Goal: Information Seeking & Learning: Find specific page/section

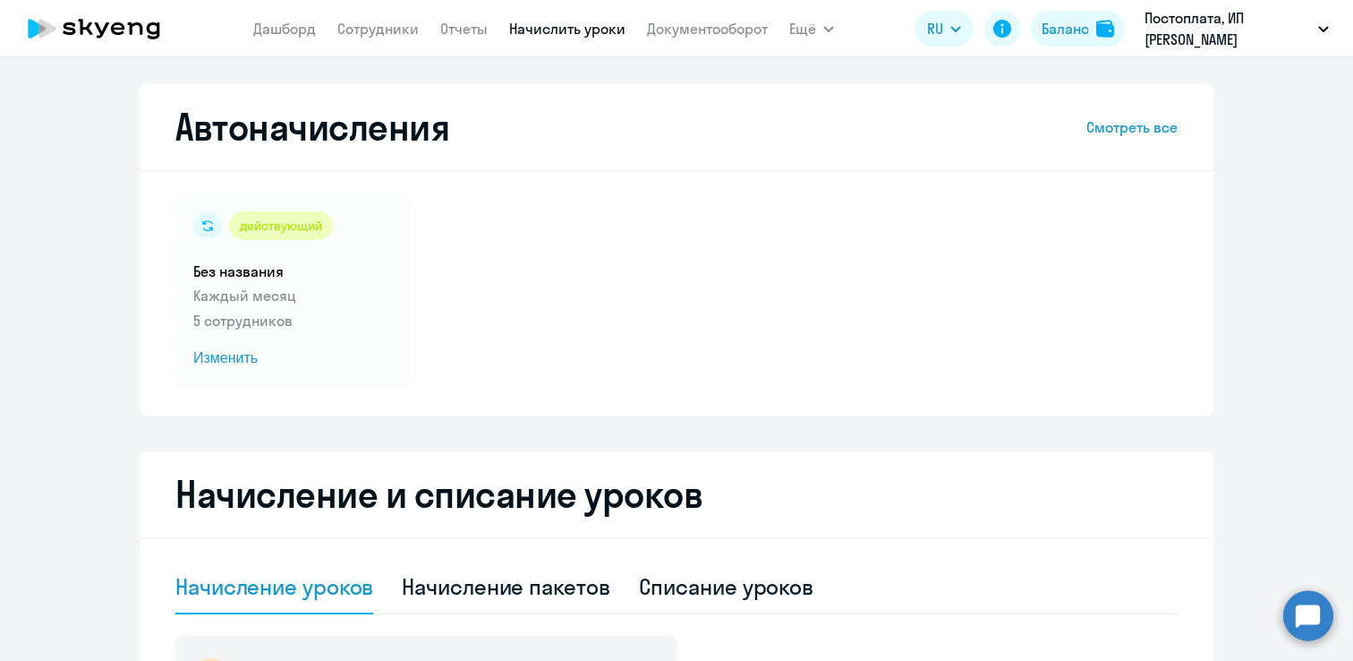
select select "10"
click at [374, 28] on link "Сотрудники" at bounding box center [377, 29] width 81 height 18
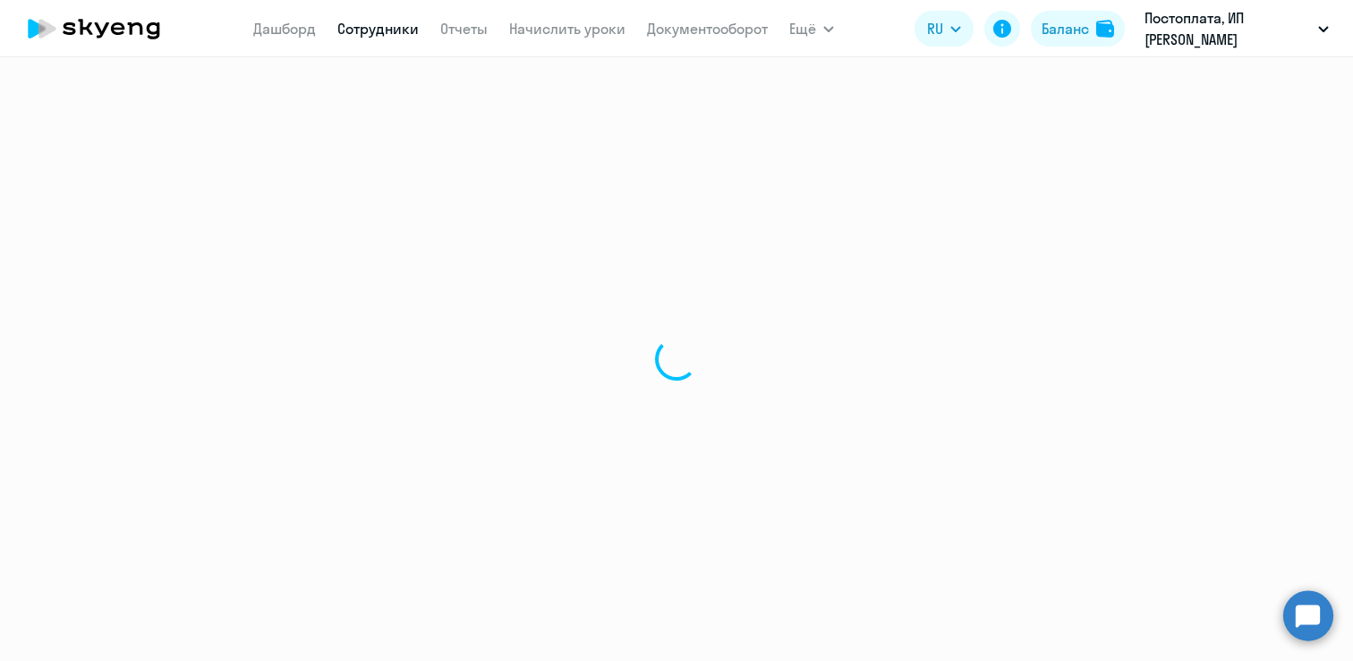
select select "30"
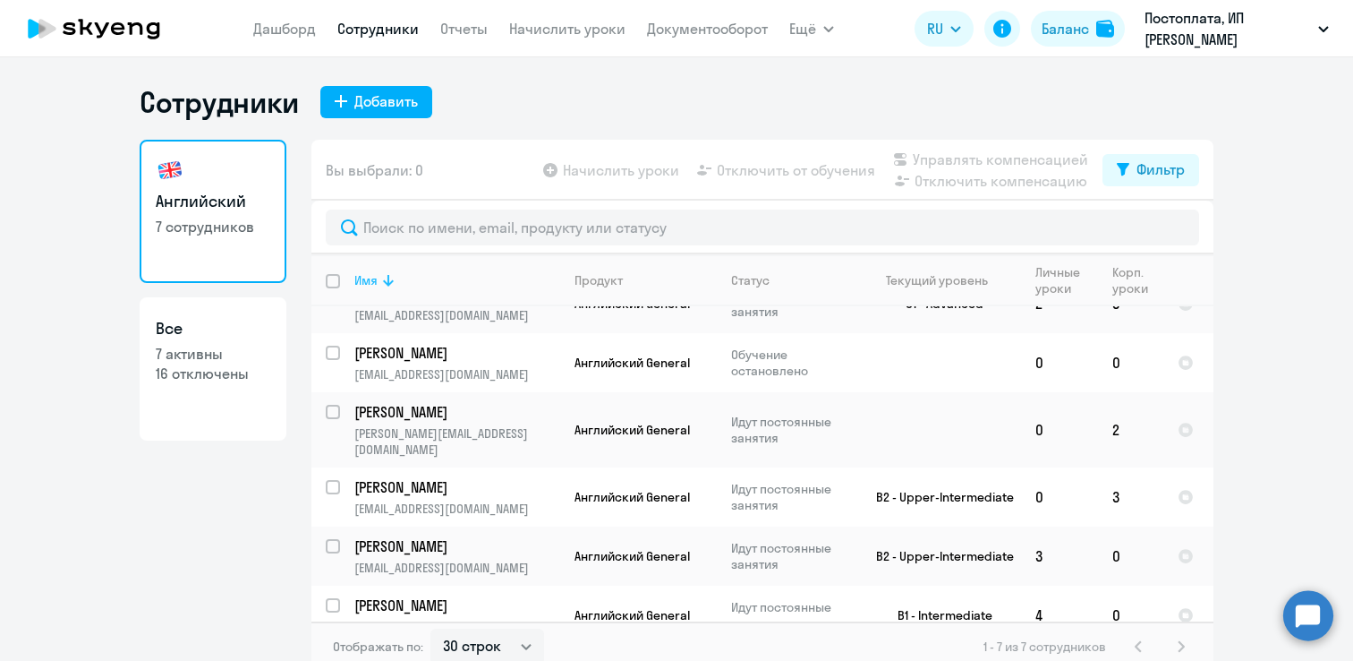
scroll to position [95, 0]
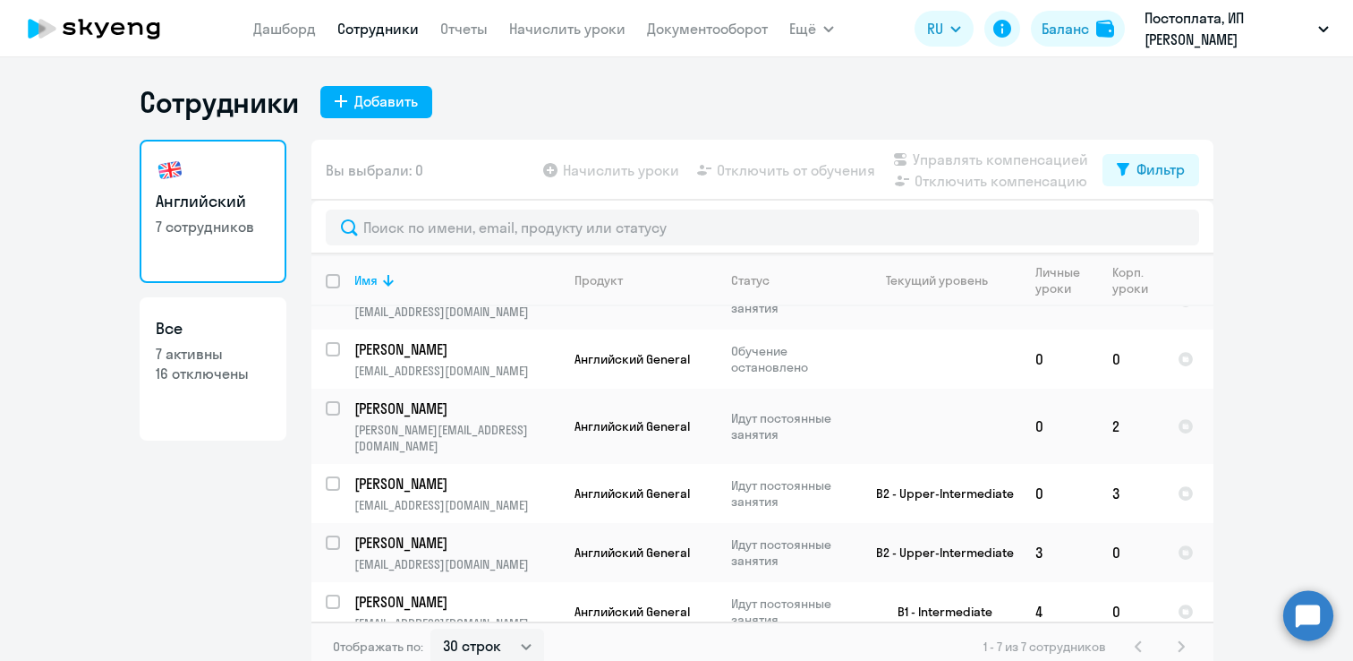
click at [252, 353] on p "7 активны" at bounding box center [213, 354] width 115 height 20
select select "30"
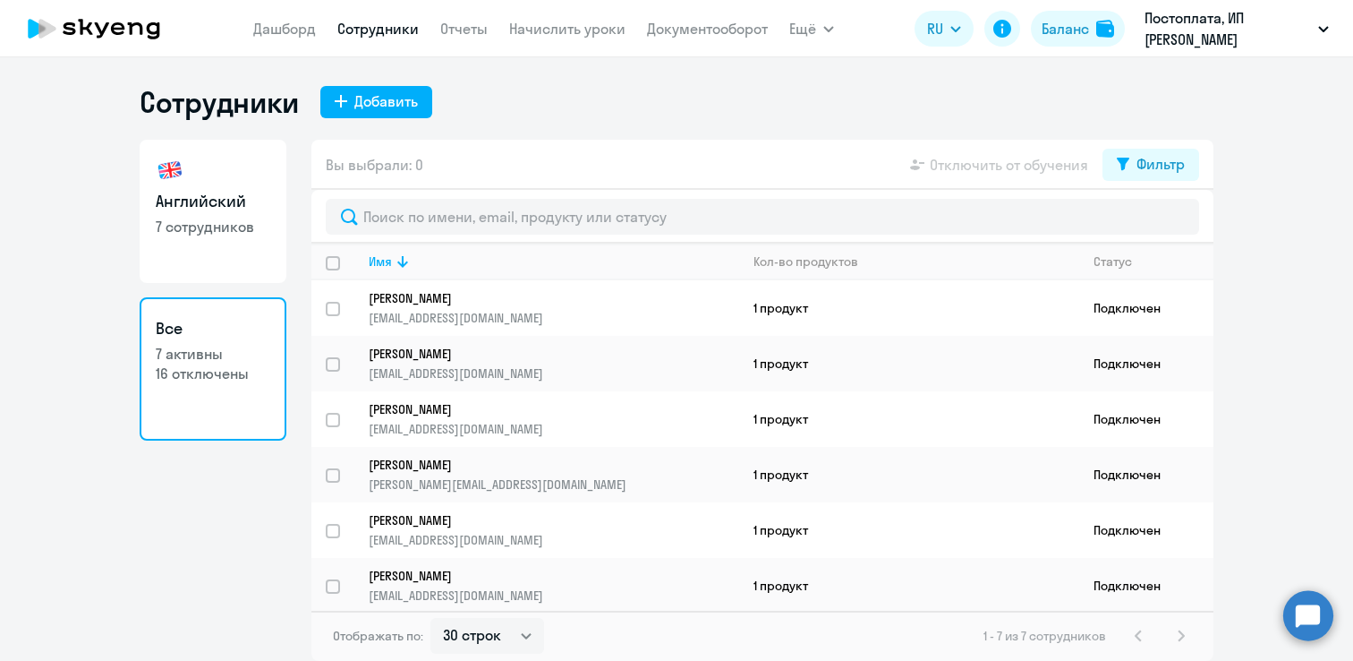
click at [253, 217] on p "7 сотрудников" at bounding box center [213, 227] width 115 height 20
select select "30"
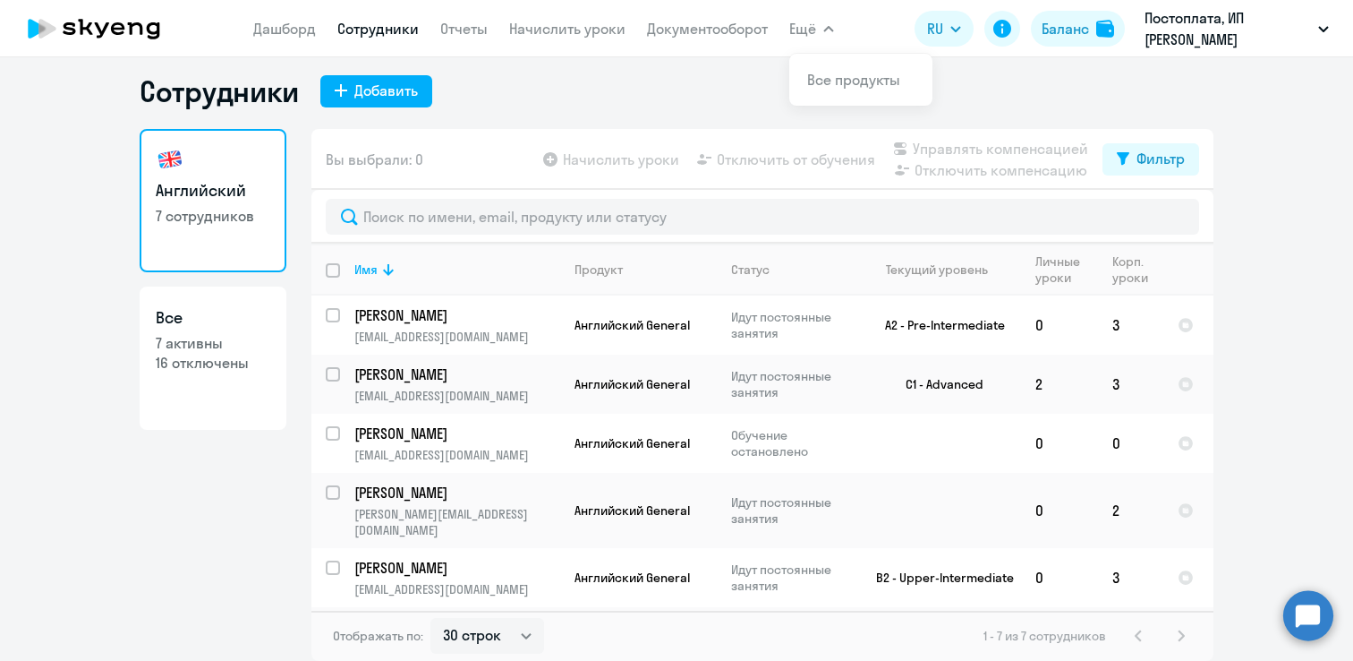
click at [805, 25] on span "Ещё" at bounding box center [802, 28] width 27 height 21
click at [460, 29] on link "Отчеты" at bounding box center [463, 29] width 47 height 18
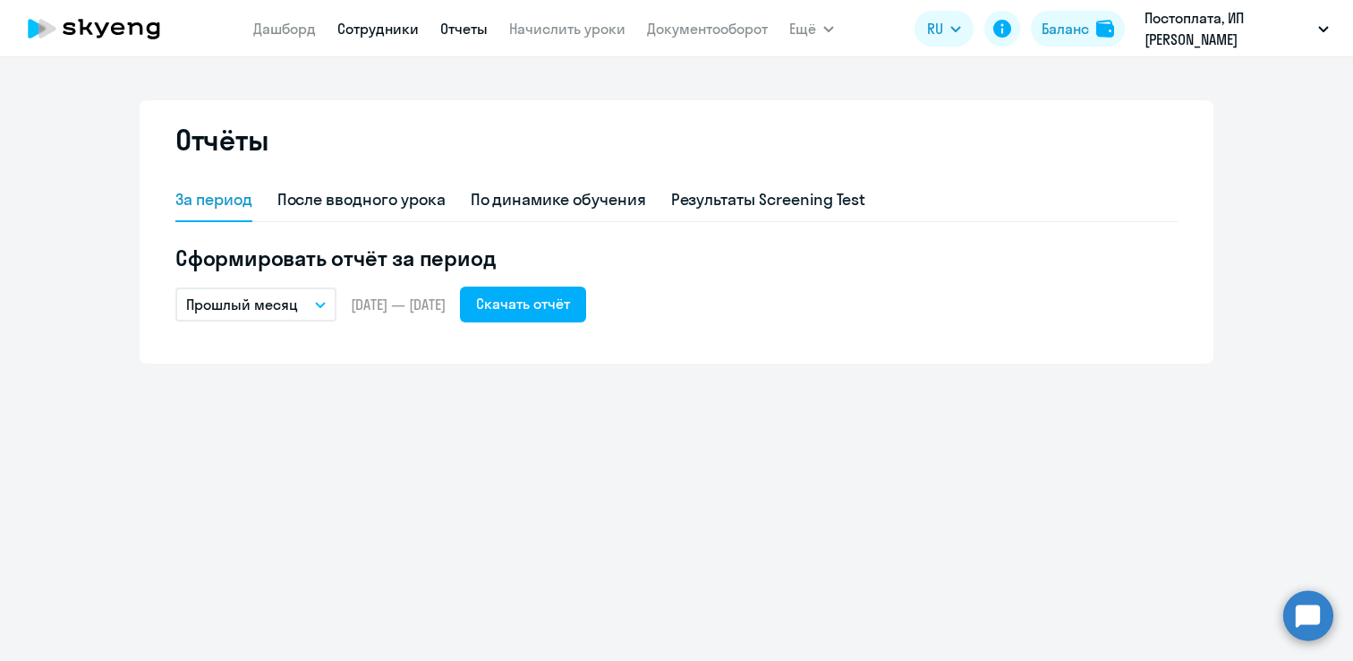
click at [371, 29] on link "Сотрудники" at bounding box center [377, 29] width 81 height 18
select select "30"
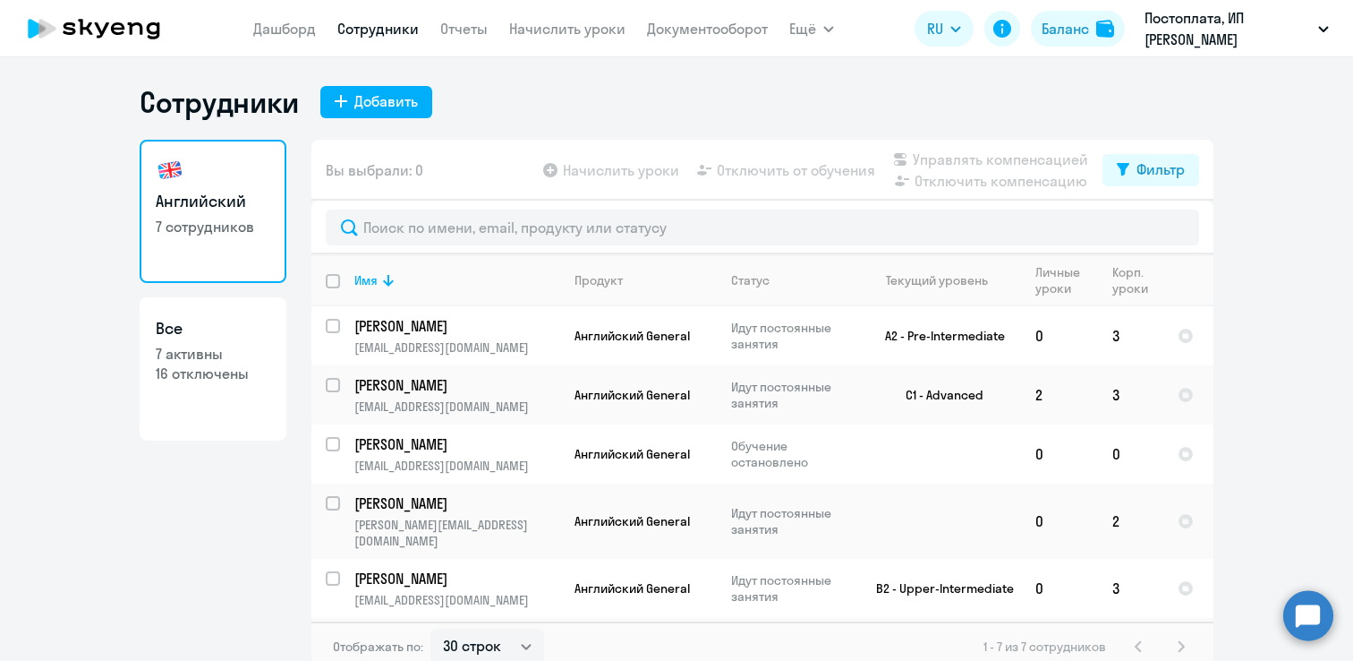
click at [259, 339] on h3 "Все" at bounding box center [213, 328] width 115 height 23
select select "30"
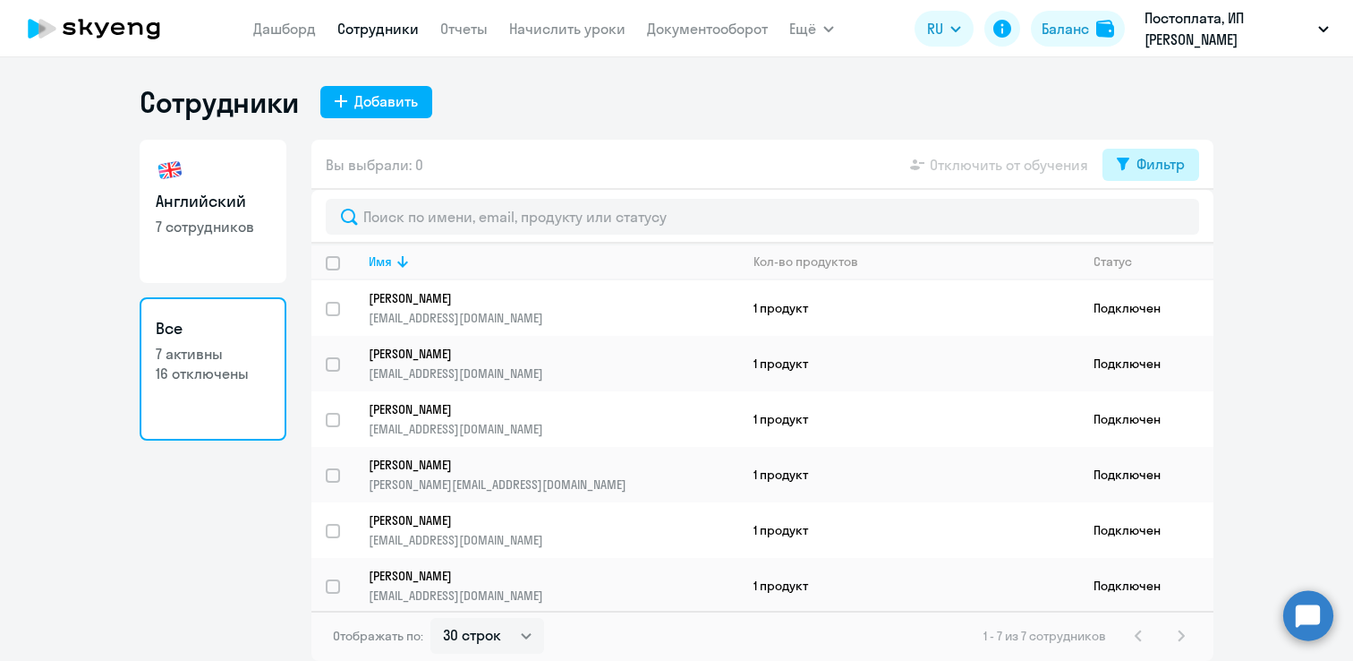
click at [1133, 167] on button "Фильтр" at bounding box center [1151, 165] width 97 height 32
click at [1165, 217] on span at bounding box center [1170, 223] width 30 height 18
click at [1155, 222] on input "checkbox" at bounding box center [1154, 222] width 1 height 1
checkbox input "true"
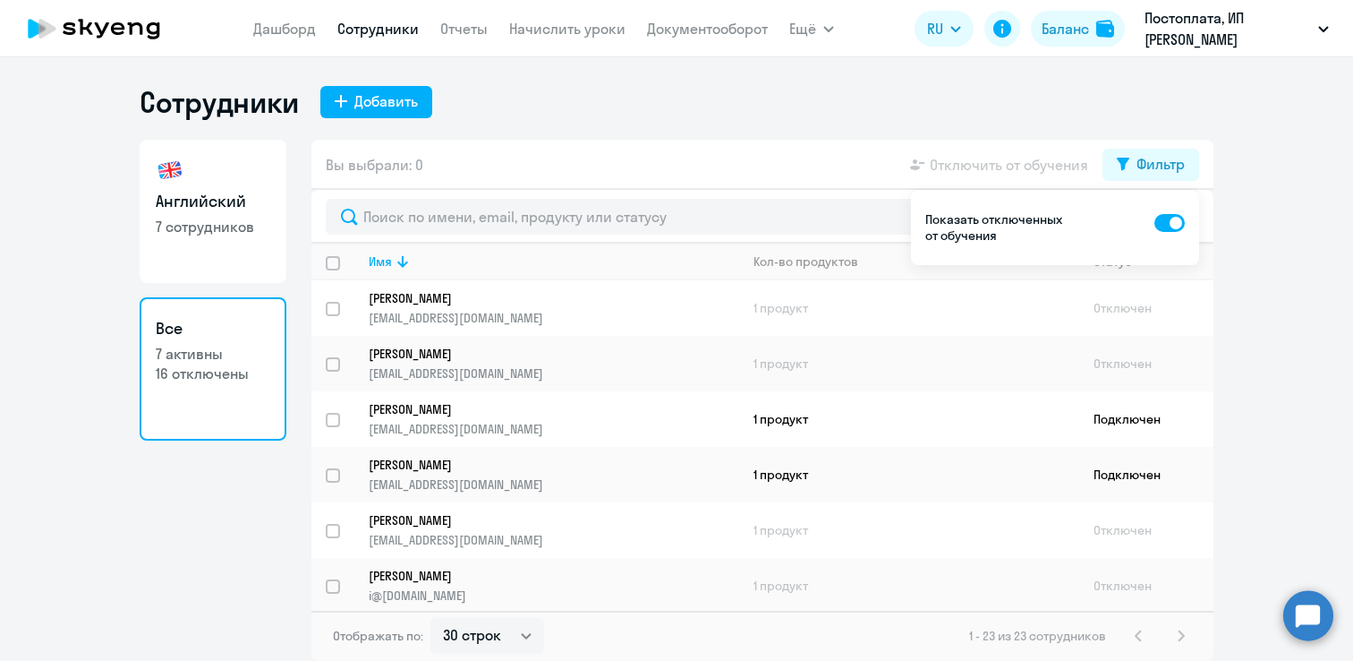
click at [1266, 267] on ng-component "Сотрудники Добавить Английский 7 сотрудников Все 7 активны 16 отключены Вы выбр…" at bounding box center [676, 372] width 1353 height 576
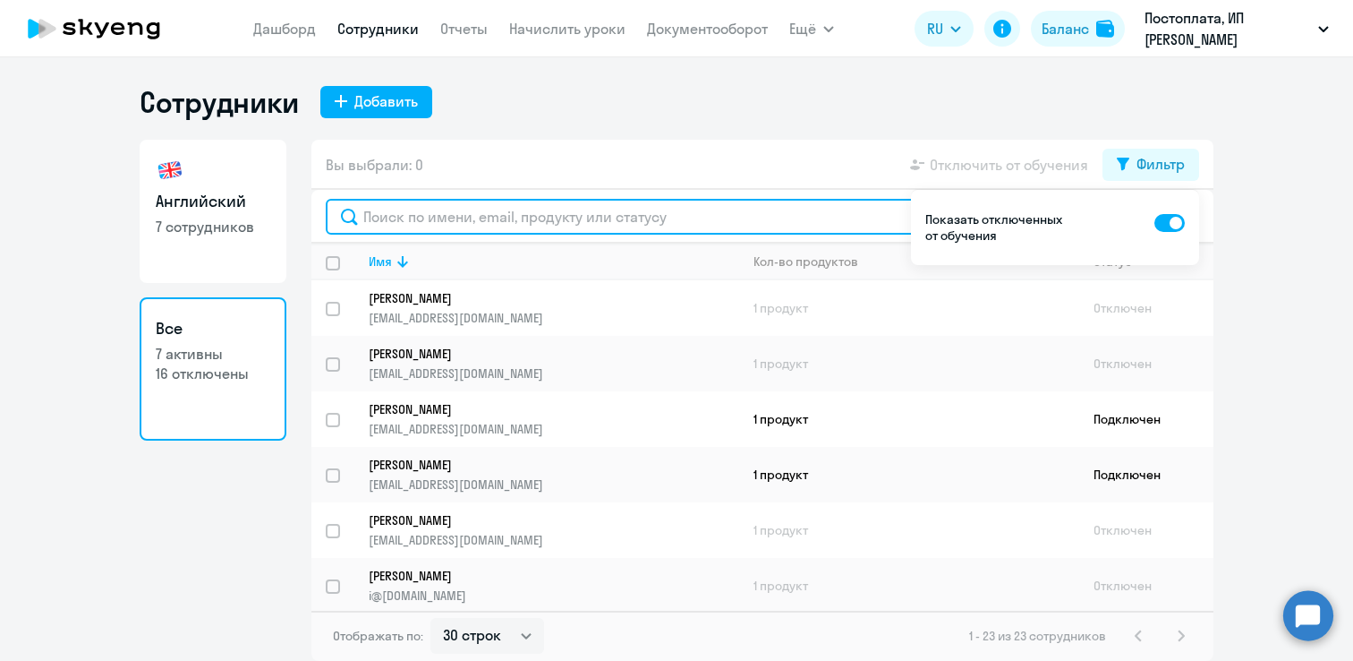
click at [613, 230] on input "text" at bounding box center [763, 217] width 874 height 36
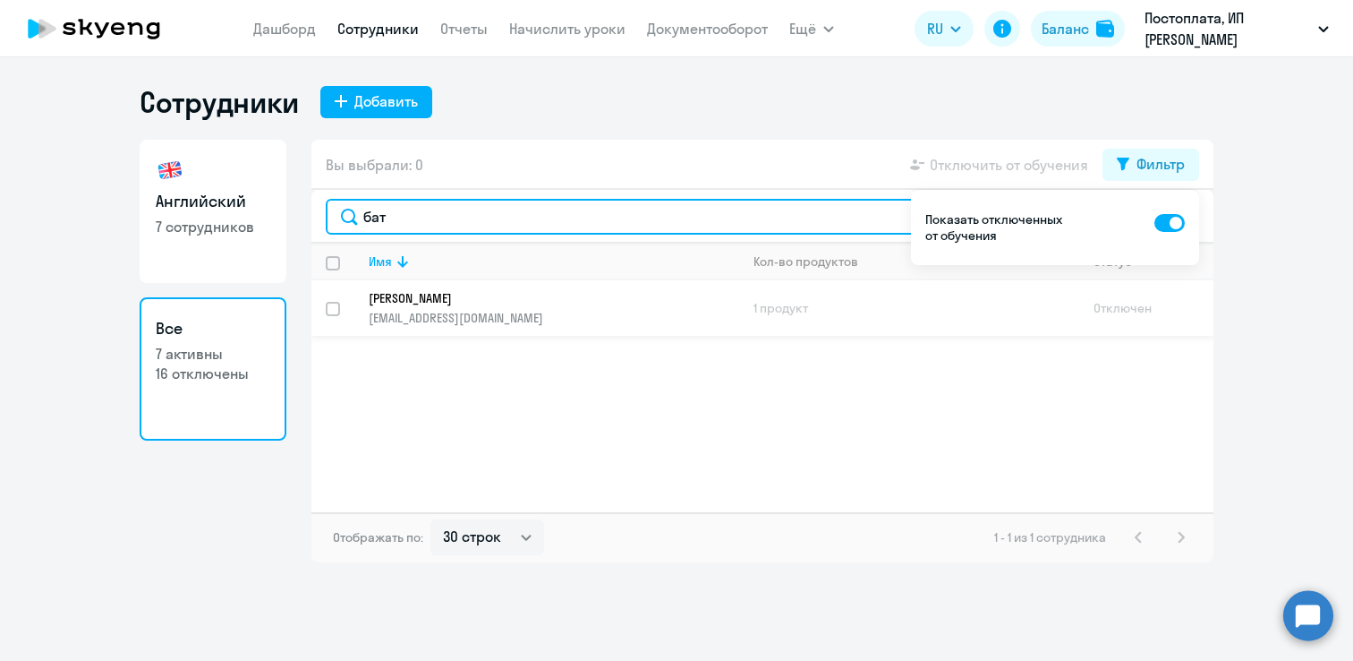
type input "бат"
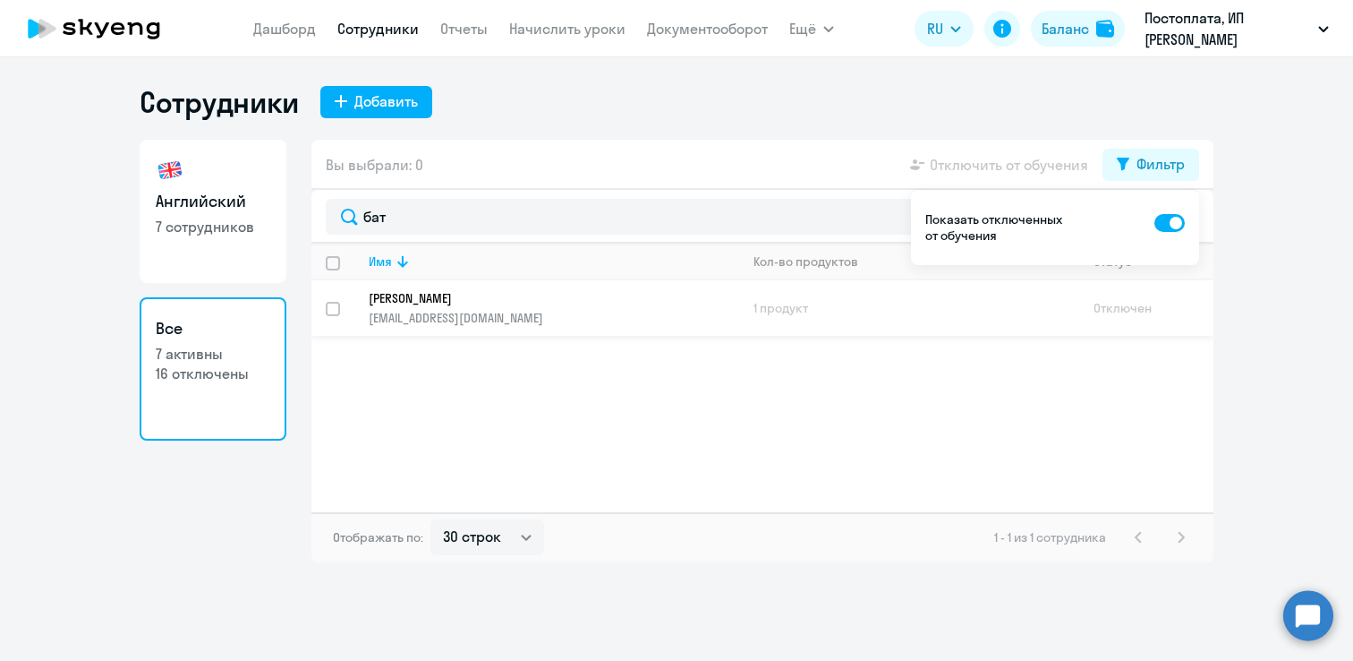
click at [613, 310] on p "[EMAIL_ADDRESS][DOMAIN_NAME]" at bounding box center [554, 318] width 370 height 16
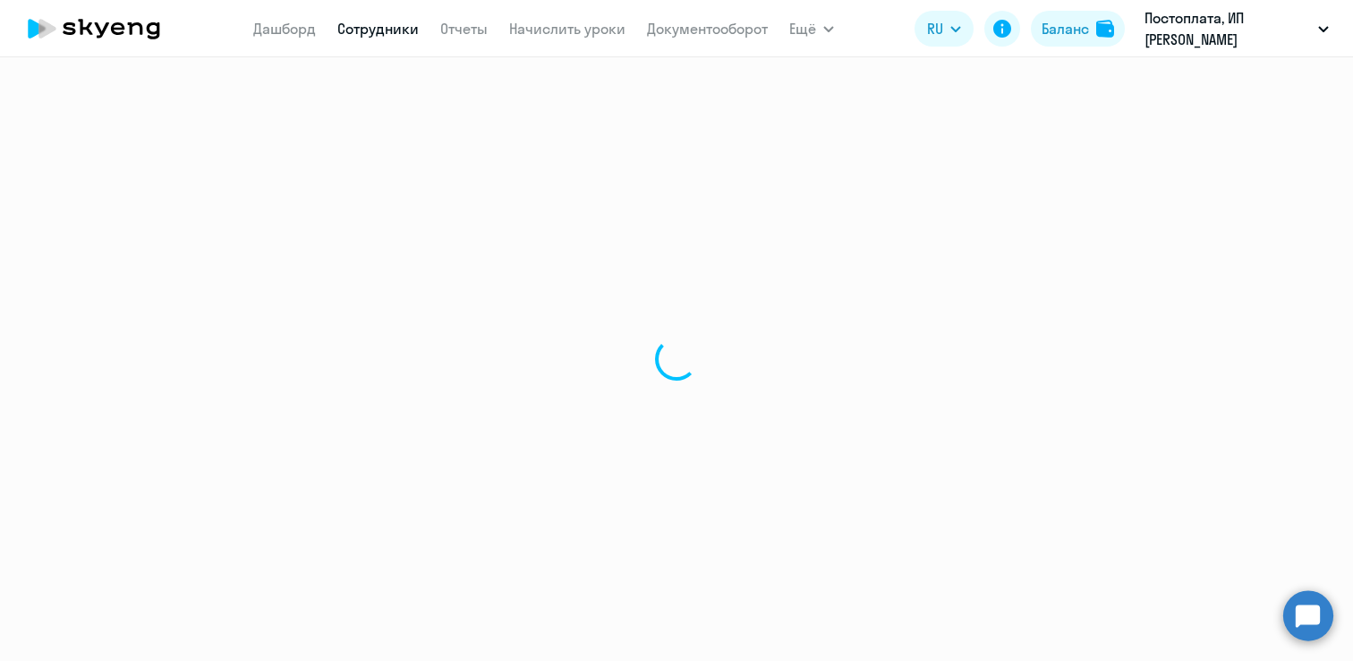
select select "english"
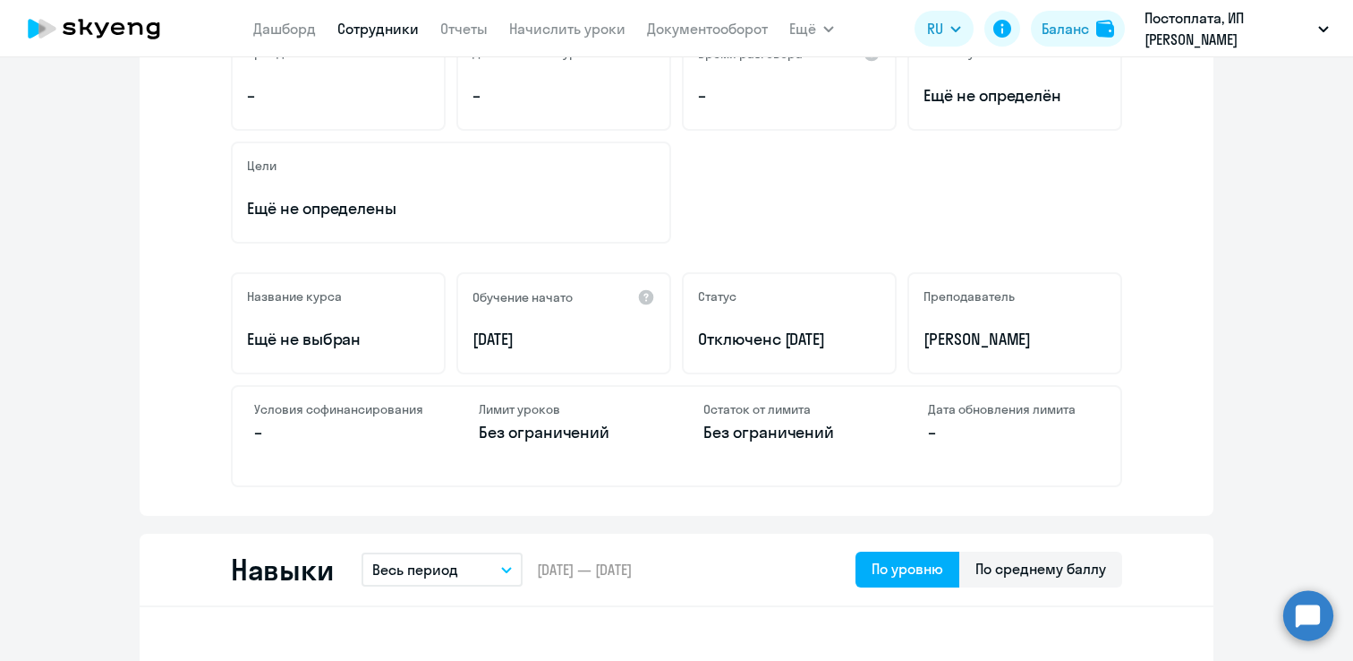
scroll to position [381, 0]
